Goal: Task Accomplishment & Management: Manage account settings

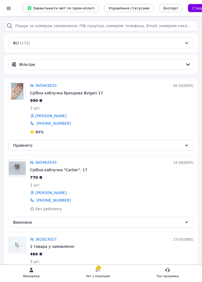
click at [8, 7] on div at bounding box center [8, 8] width 7 height 5
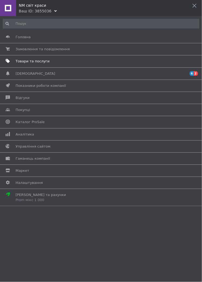
click at [125, 63] on span "Товари та послуги" at bounding box center [100, 61] width 169 height 5
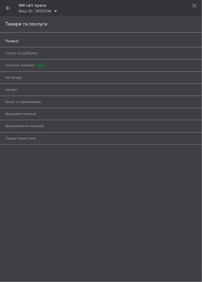
click at [88, 39] on span "Позиції" at bounding box center [94, 41] width 179 height 5
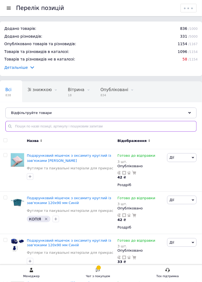
click at [141, 124] on input "text" at bounding box center [101, 126] width 192 height 11
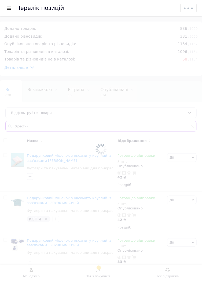
type input "Хрестик"
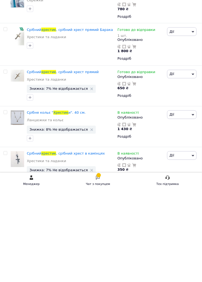
scroll to position [117, 0]
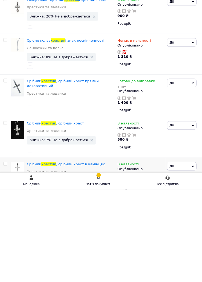
click at [175, 265] on div "[PERSON_NAME] Підняти на початок групи Копіювати Знижка Подарунок Супутні Прихо…" at bounding box center [184, 270] width 36 height 41
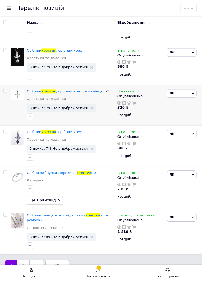
scroll to position [722, 0]
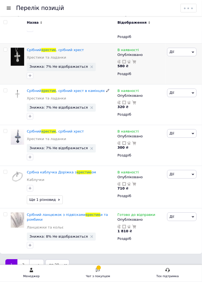
click at [21, 54] on img at bounding box center [17, 57] width 13 height 18
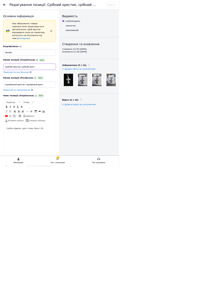
click at [77, 114] on input "Срібний хрестик, срібний хрест" at bounding box center [50, 113] width 90 height 11
type input "Срібний хрестик"
click at [80, 143] on input "Серебряный крестик, серебряный крест" at bounding box center [50, 143] width 90 height 11
click at [76, 142] on input "Серебряный крестик, серебряный крест" at bounding box center [50, 143] width 90 height 11
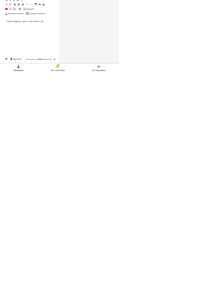
scroll to position [25, 0]
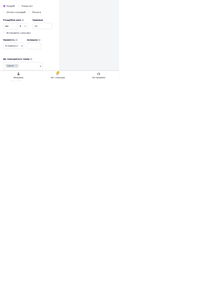
type input "Серебряный крестик"
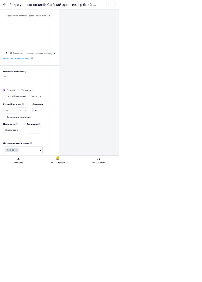
scroll to position [332, 0]
click at [31, 225] on span "В наявності" at bounding box center [23, 220] width 36 height 10
click at [23, 259] on li "Готово до відправки" at bounding box center [23, 253] width 35 height 12
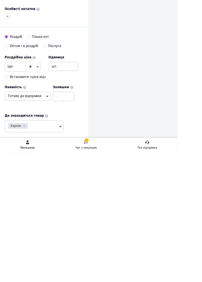
scroll to position [334, 0]
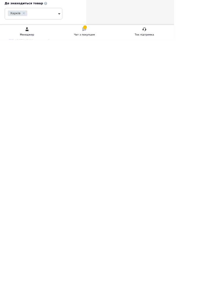
type input "Срібний хрестик купити харків"
type input "Срібний хрестик на хрестини"
type input "Срібний хрестик хрещеному"
type input "В"
type input "Охвцний срібний хрестик"
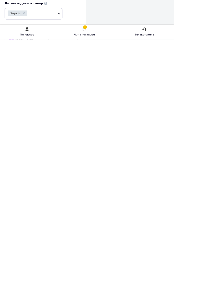
type input "Срібний хрестик [DEMOGRAPHIC_DATA]"
type input "Срібний хрестик з розпяттям купити харків"
type input "Маленький срібний хрестик"
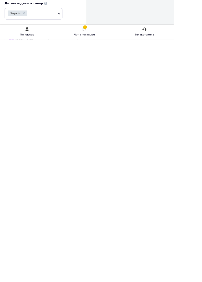
type input "Срібний хрест харків"
type input "Маленький сереьряный крестик"
type input "Маленький серебряный кркст"
type input "Серебряный крестик на крестины"
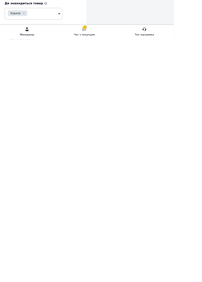
type input "Серебряный крестик харьков"
type input "Серебряный крест харьков"
type input "Сереьрянфй крестик креснику"
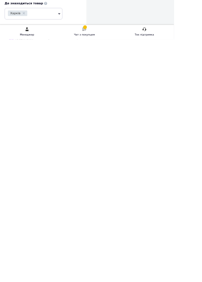
type input "Веребряный крестик куитьь харьков"
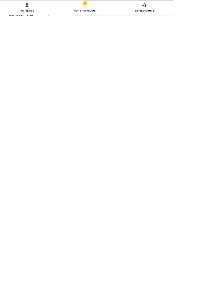
scroll to position [352, 0]
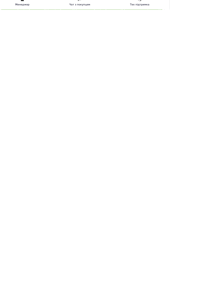
scroll to position [393, 0]
type input "Веребряный крестик куитьь харьков"
type input "С4ребряный крестик куитьь харьков"
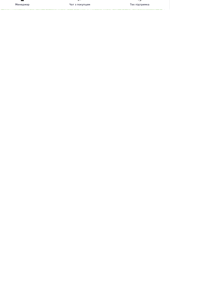
type input "Серебряный крестик куитьь харьков"
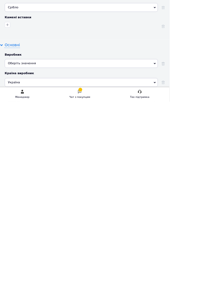
scroll to position [814, 0]
click at [180, 281] on div "Жіноча" at bounding box center [100, 279] width 178 height 10
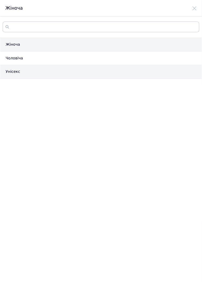
click at [22, 71] on li "Унісекс" at bounding box center [101, 72] width 202 height 14
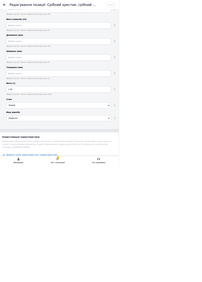
scroll to position [1222, 0]
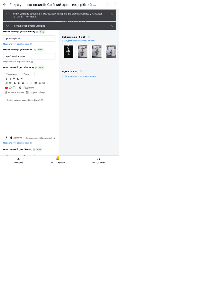
scroll to position [0, 0]
